Goal: Information Seeking & Learning: Learn about a topic

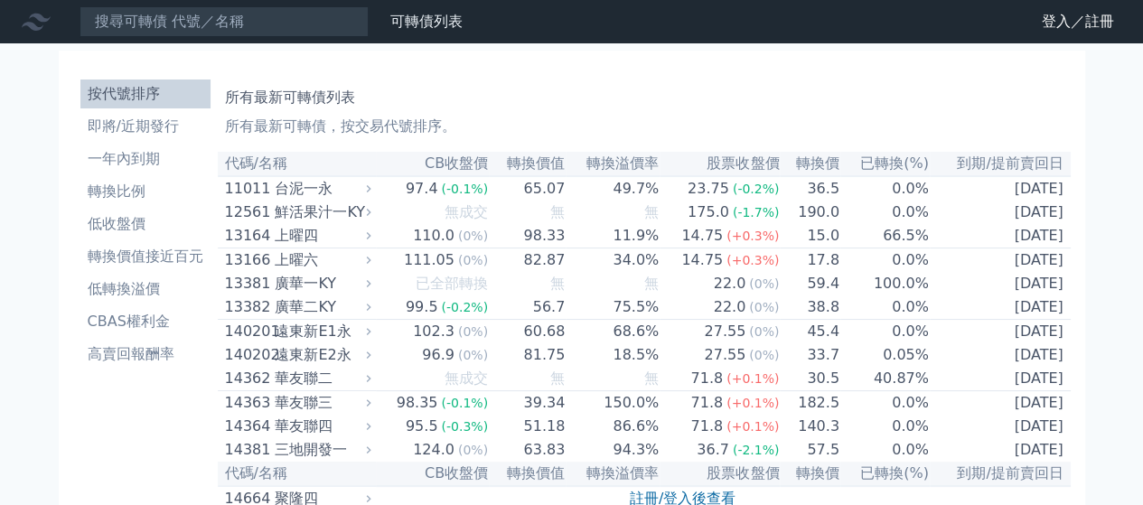
click at [153, 93] on li "按代號排序" at bounding box center [145, 94] width 130 height 22
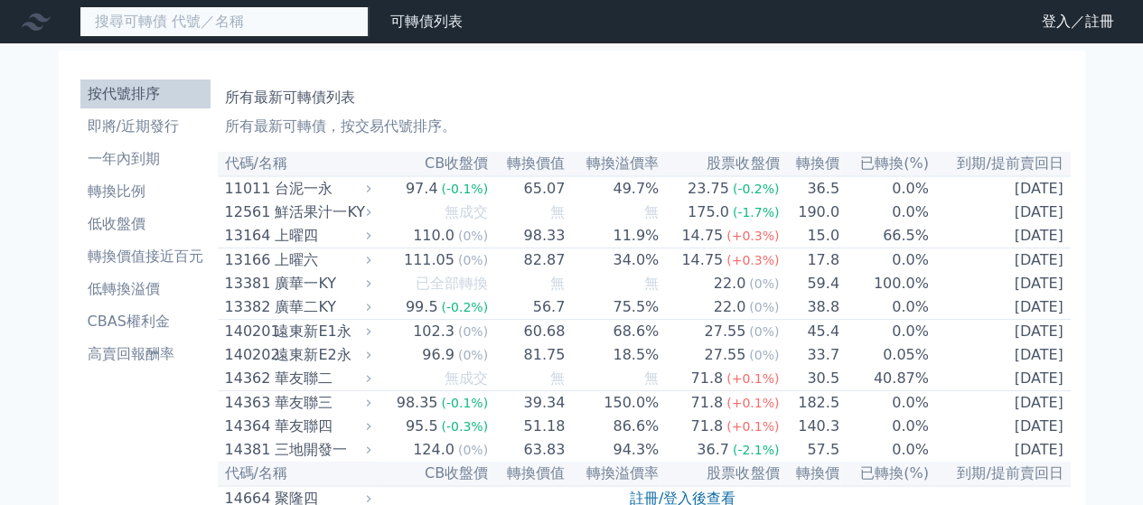
click at [183, 30] on input at bounding box center [223, 21] width 289 height 31
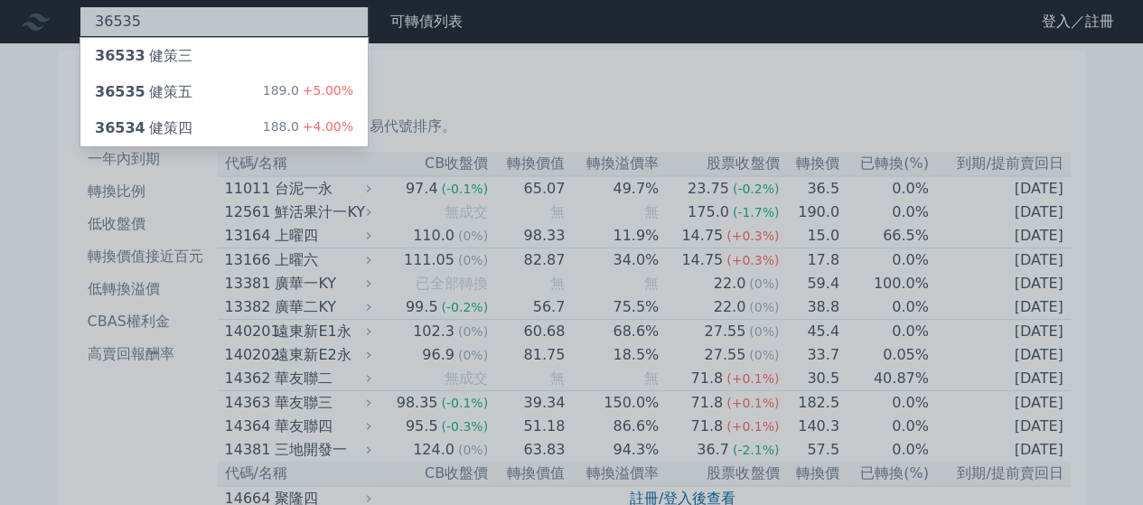
type input "36535"
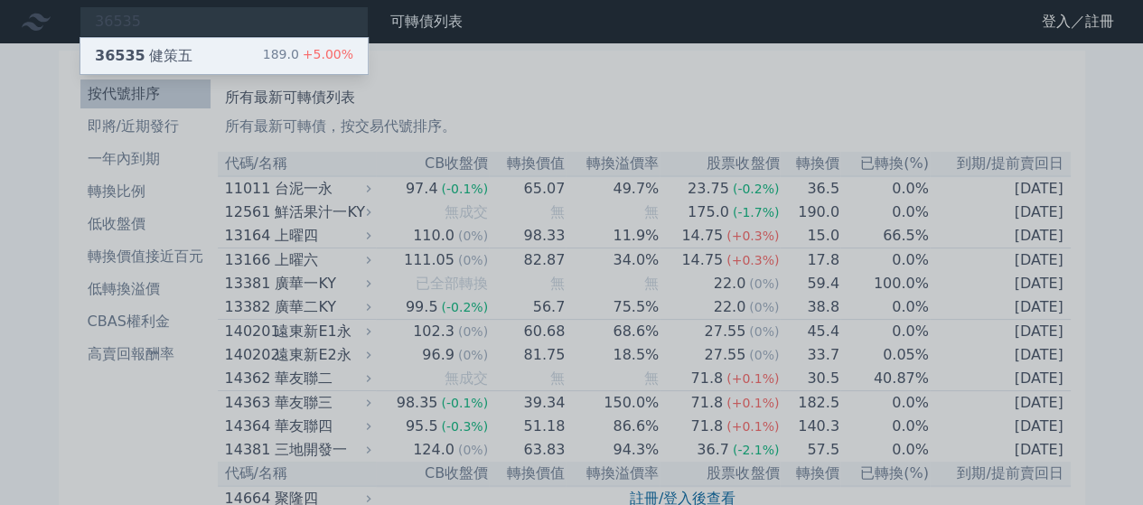
click at [134, 56] on span "36535" at bounding box center [120, 55] width 51 height 17
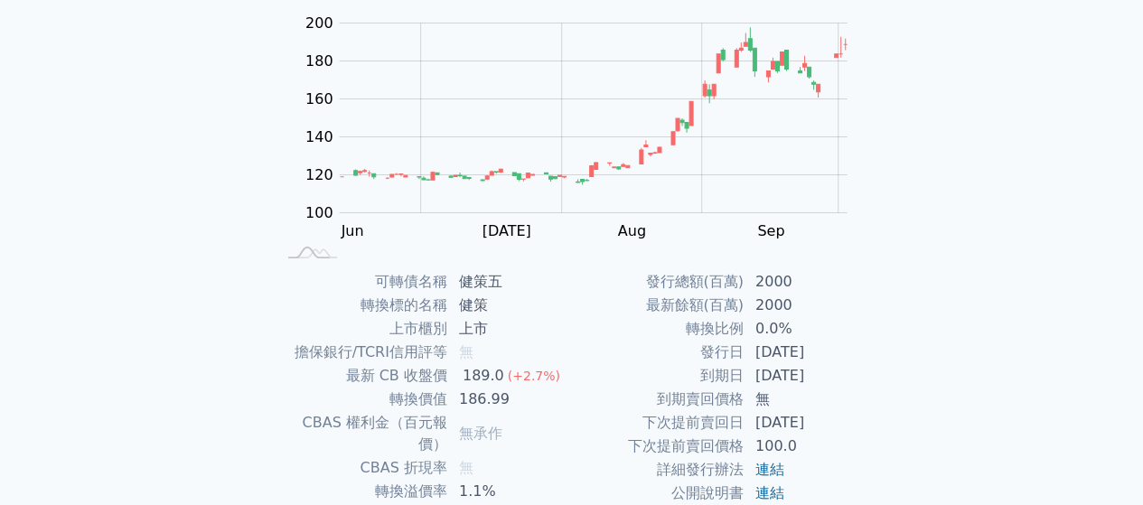
scroll to position [181, 0]
click at [464, 384] on div "189.0" at bounding box center [483, 377] width 49 height 22
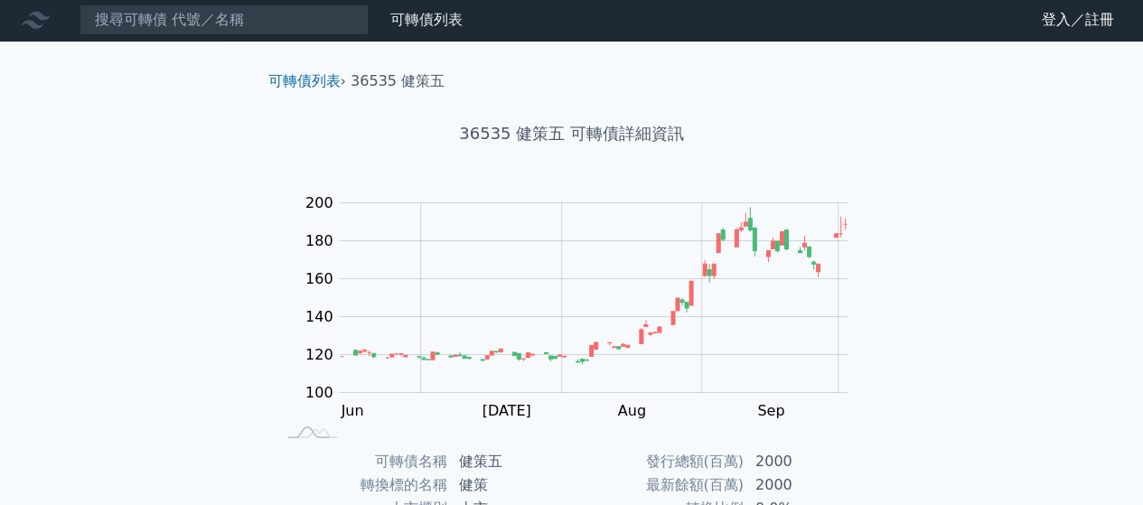
scroll to position [0, 0]
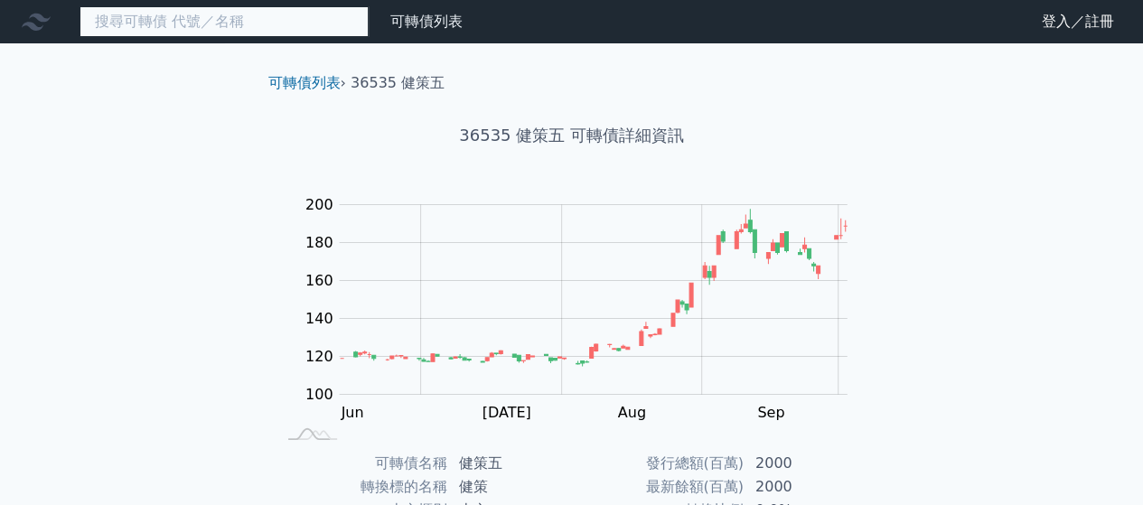
click at [162, 8] on input at bounding box center [223, 21] width 289 height 31
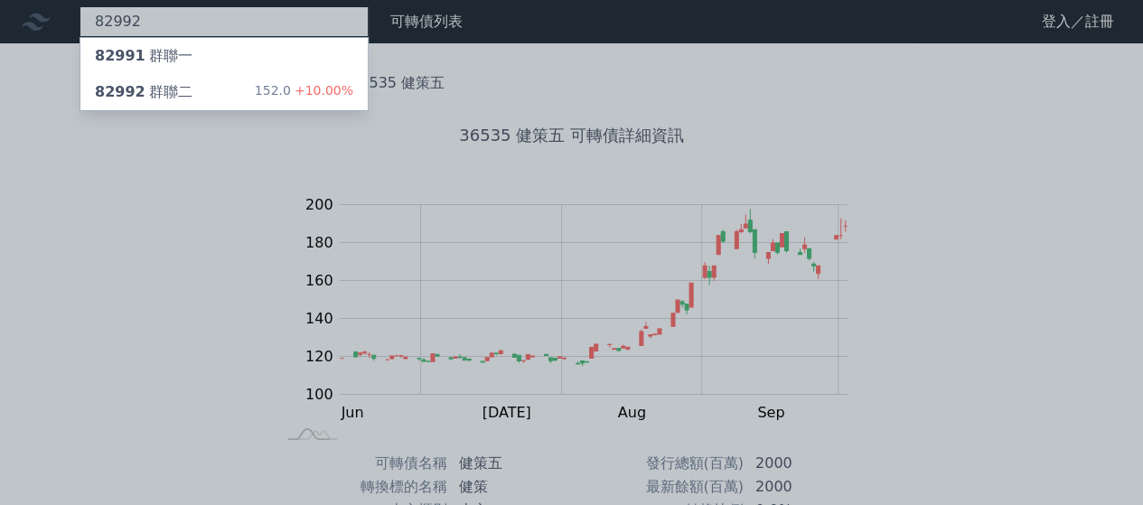
type input "82992"
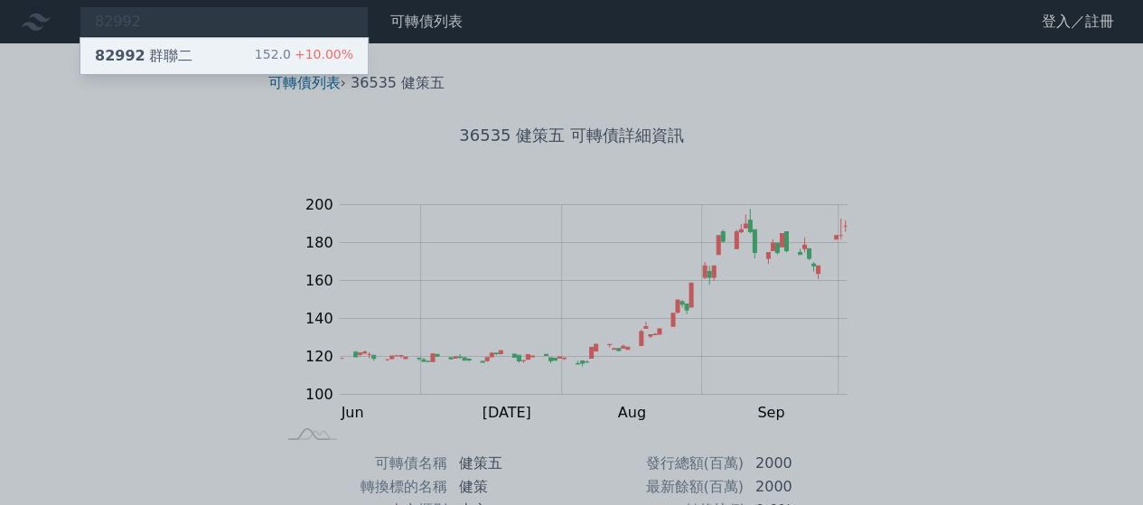
click at [157, 40] on div "82992 群聯二 152.0 +10.00%" at bounding box center [223, 56] width 287 height 36
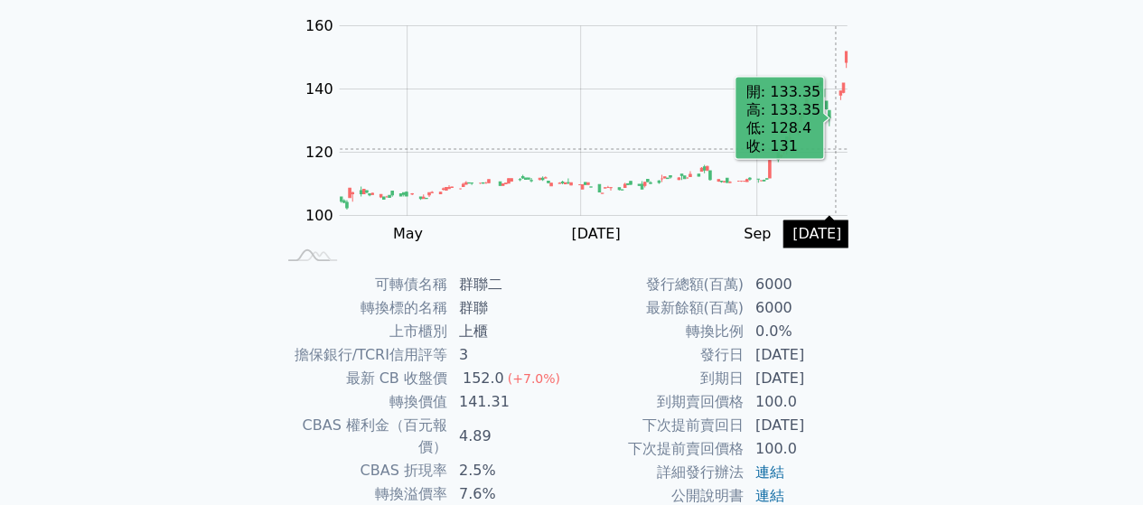
scroll to position [181, 0]
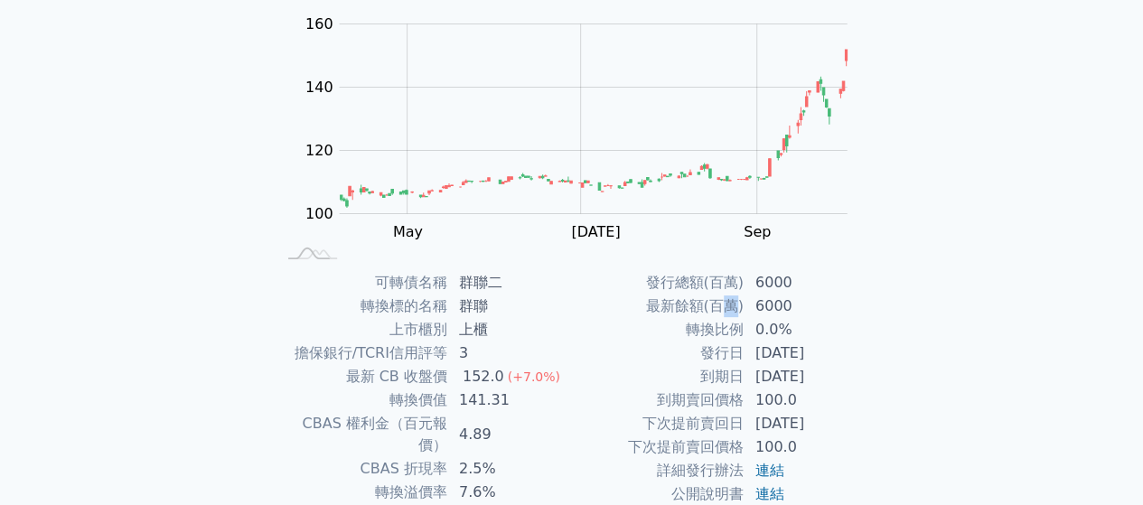
drag, startPoint x: 726, startPoint y: 301, endPoint x: 741, endPoint y: 299, distance: 14.6
click at [741, 299] on td "最新餘額(百萬)" at bounding box center [658, 305] width 173 height 23
click at [782, 306] on td "6000" at bounding box center [806, 305] width 124 height 23
click at [786, 307] on td "6000" at bounding box center [806, 305] width 124 height 23
click at [778, 310] on td "6000" at bounding box center [806, 305] width 124 height 23
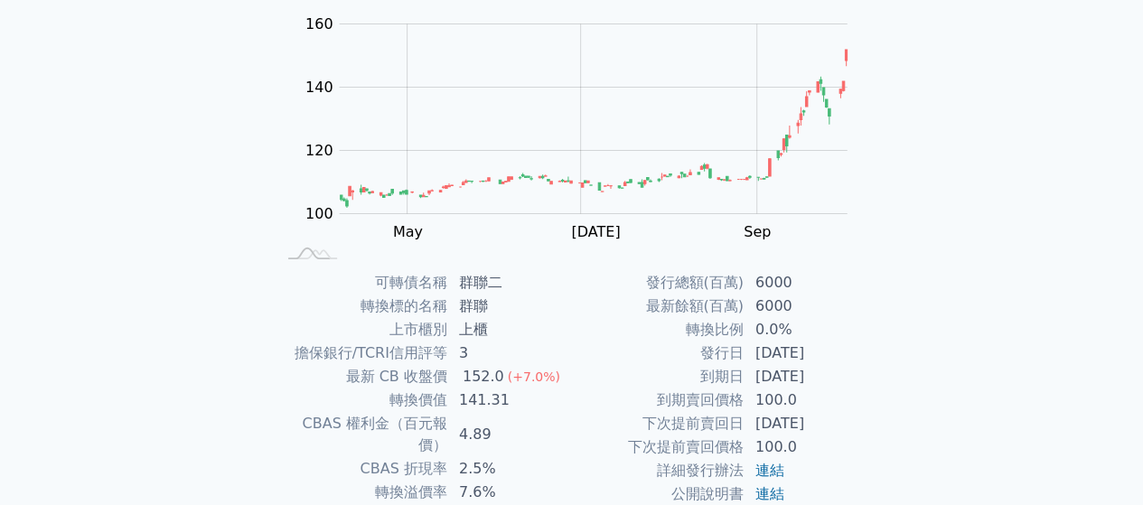
click at [773, 314] on td "6000" at bounding box center [806, 305] width 124 height 23
drag, startPoint x: 761, startPoint y: 307, endPoint x: 750, endPoint y: 310, distance: 11.2
click at [761, 307] on td "6000" at bounding box center [806, 305] width 124 height 23
drag, startPoint x: 757, startPoint y: 275, endPoint x: 689, endPoint y: 341, distance: 94.5
click at [689, 341] on td "轉換比例" at bounding box center [658, 329] width 173 height 23
